Goal: Task Accomplishment & Management: Manage account settings

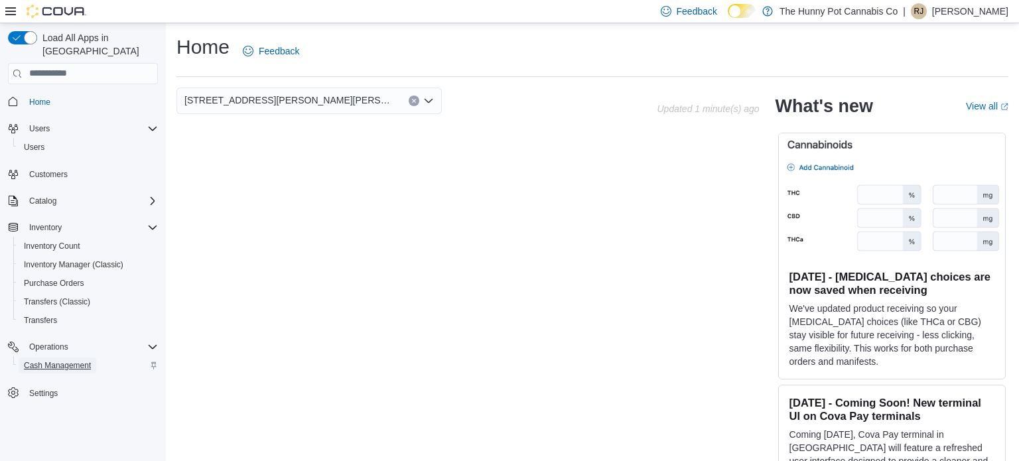
click at [37, 360] on span "Cash Management" at bounding box center [57, 365] width 67 height 11
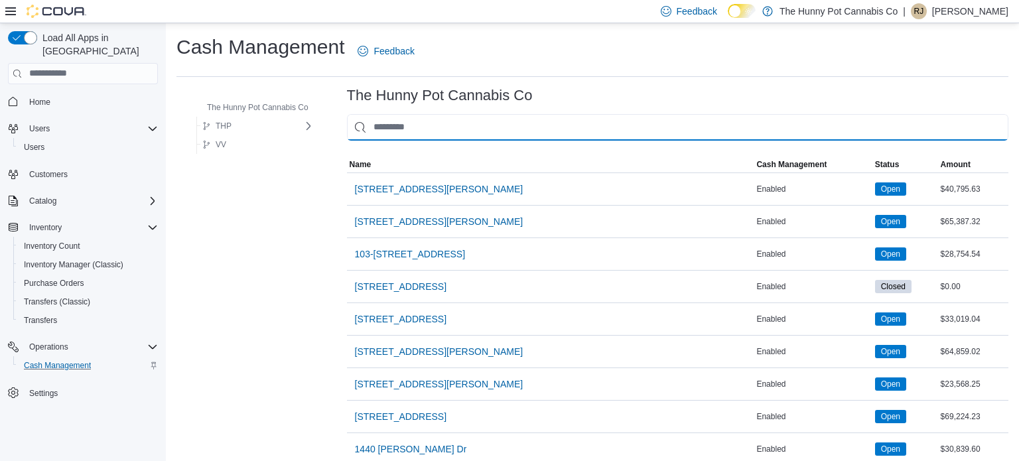
click at [406, 135] on input "This is a search bar. As you type, the results lower in the page will automatic…" at bounding box center [677, 127] width 661 height 27
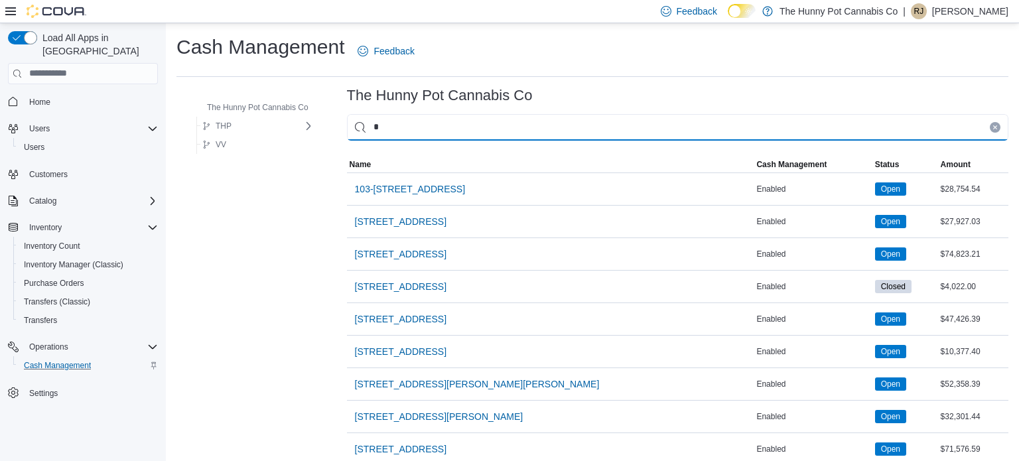
type input "**"
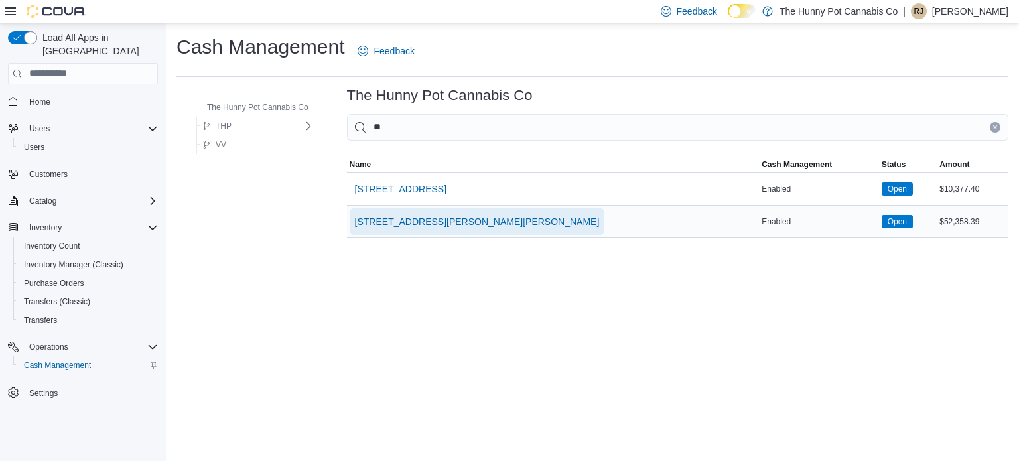
click at [399, 218] on span "[STREET_ADDRESS][PERSON_NAME][PERSON_NAME]" at bounding box center [477, 221] width 245 height 13
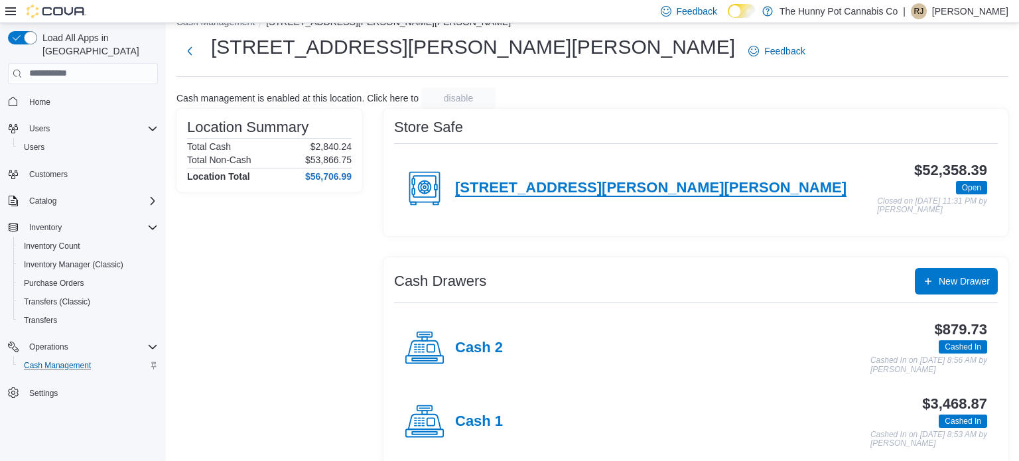
scroll to position [32, 0]
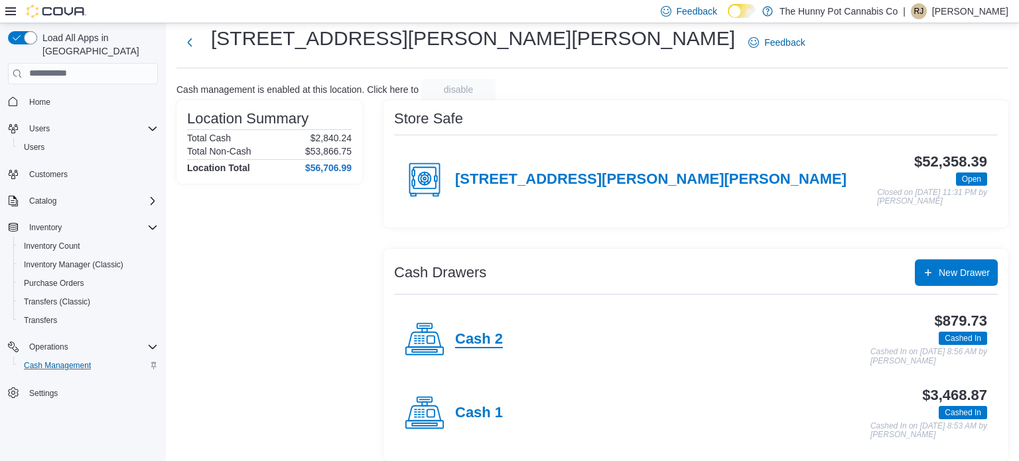
click at [491, 340] on h4 "Cash 2" at bounding box center [479, 339] width 48 height 17
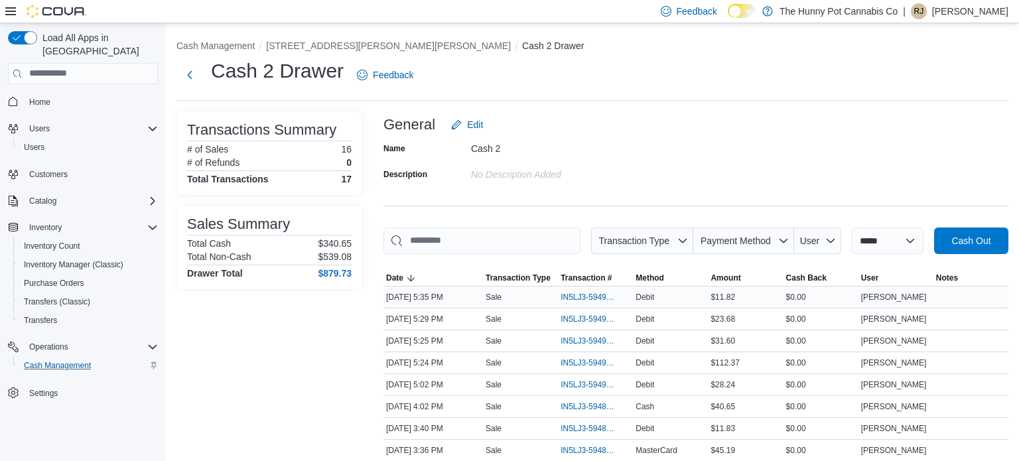
click at [409, 297] on div "[DATE] 5:35 PM" at bounding box center [432, 297] width 99 height 16
click at [587, 294] on span "IN5LJ3-5949568" at bounding box center [588, 297] width 56 height 11
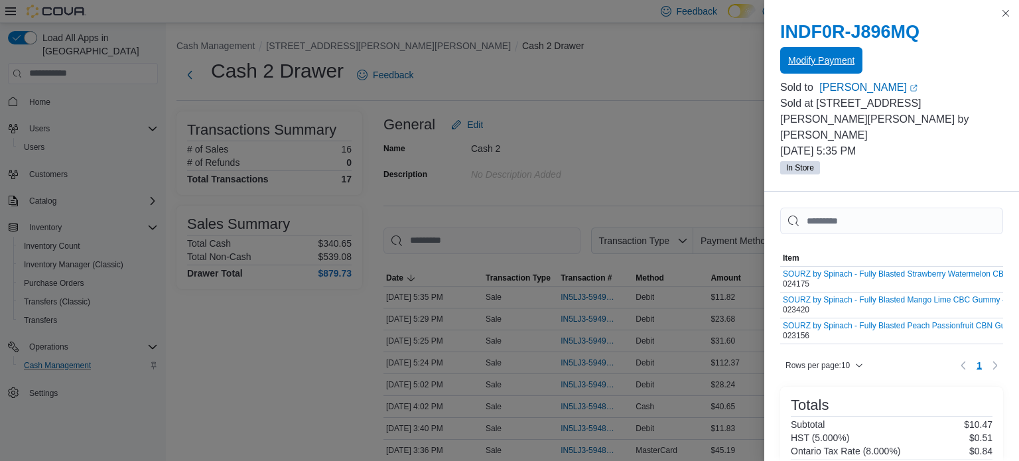
click at [845, 62] on span "Modify Payment" at bounding box center [821, 60] width 66 height 13
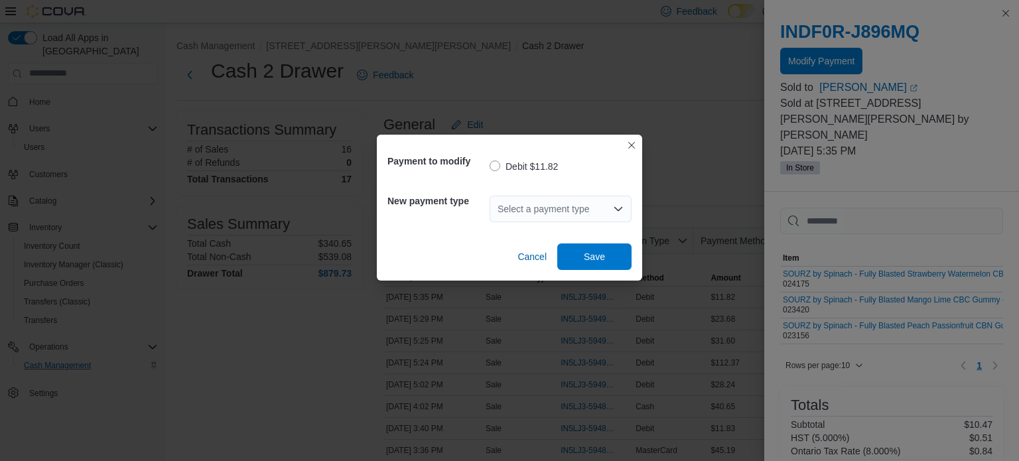
click at [529, 216] on div "Select a payment type" at bounding box center [560, 209] width 142 height 27
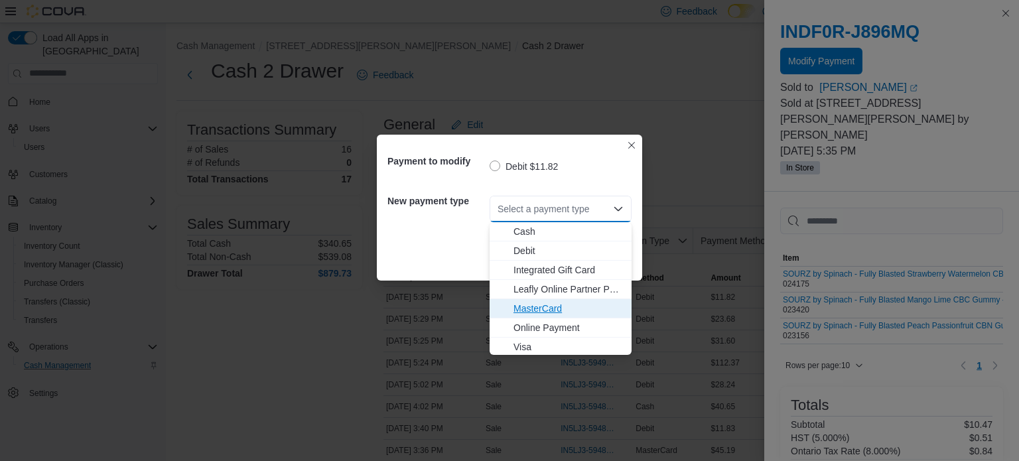
click at [524, 308] on span "MasterCard" at bounding box center [568, 308] width 110 height 13
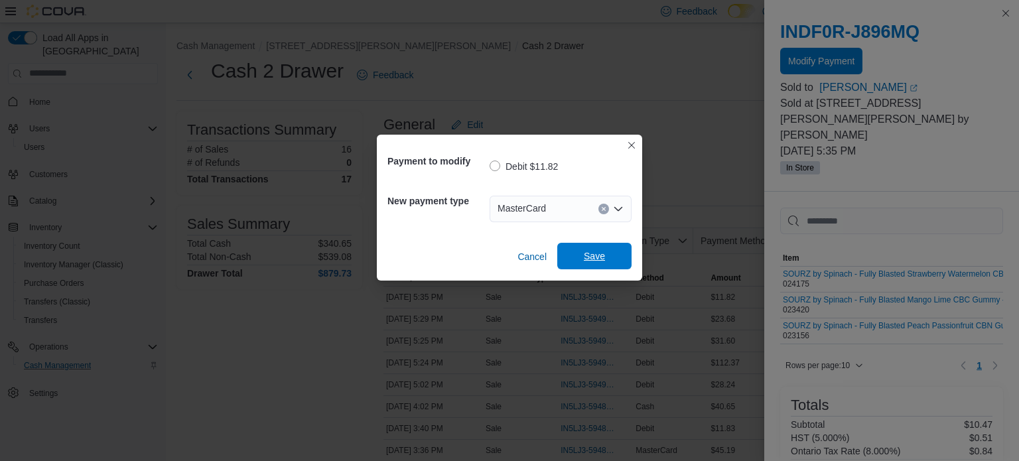
click at [580, 267] on span "Save" at bounding box center [594, 256] width 58 height 27
